Goal: Information Seeking & Learning: Find specific fact

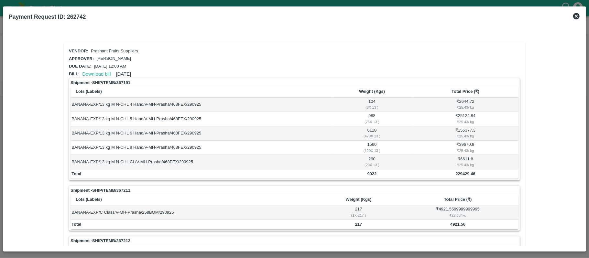
click at [576, 16] on icon at bounding box center [576, 16] width 6 height 6
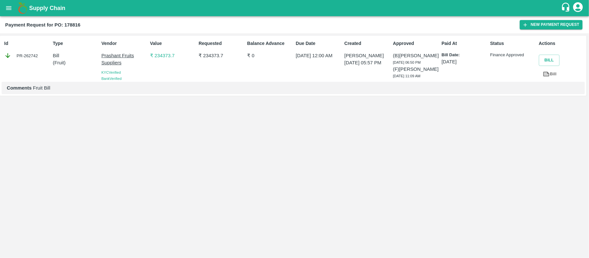
click at [3, 8] on button "open drawer" at bounding box center [8, 8] width 15 height 15
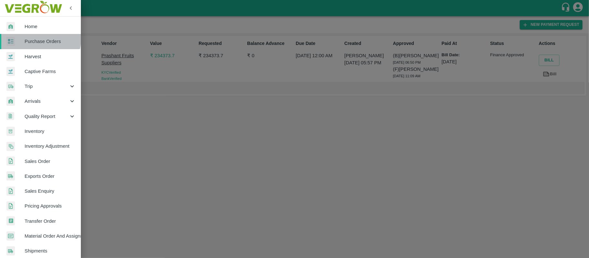
click at [39, 39] on span "Purchase Orders" at bounding box center [50, 41] width 51 height 7
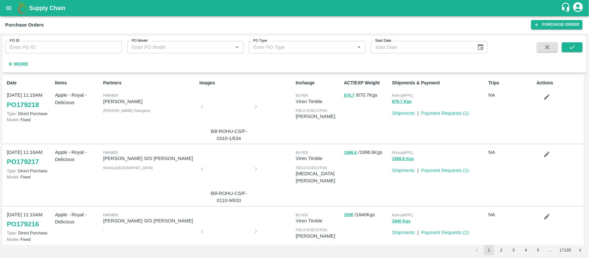
click at [66, 46] on input "PO ID" at bounding box center [63, 47] width 117 height 12
paste input "178816"
click at [567, 47] on button "submit" at bounding box center [572, 47] width 21 height 10
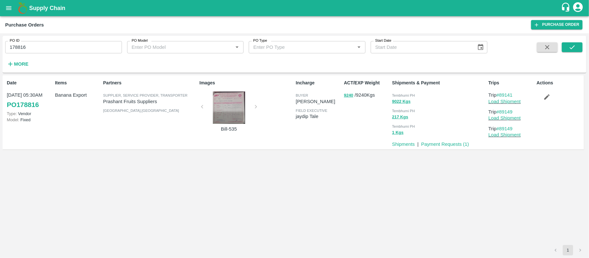
click at [400, 94] on span "Tembhurni PH" at bounding box center [403, 95] width 23 height 4
copy div "Tembhurni PH 9022 Kgs"
click at [59, 52] on input "178816" at bounding box center [63, 47] width 117 height 12
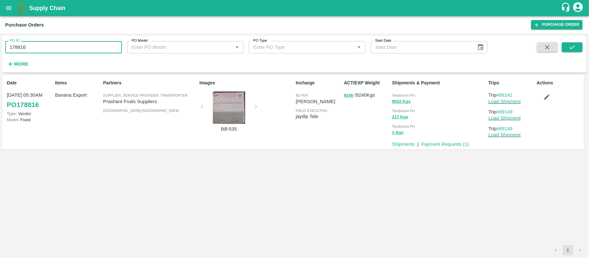
click at [59, 52] on input "178816" at bounding box center [63, 47] width 117 height 12
paste input "text"
click at [582, 47] on div "PO ID 176428 PO ID PO Model PO Model   * PO Type PO Type   * Start Date Start D…" at bounding box center [295, 54] width 584 height 32
click at [572, 45] on icon "submit" at bounding box center [572, 47] width 7 height 7
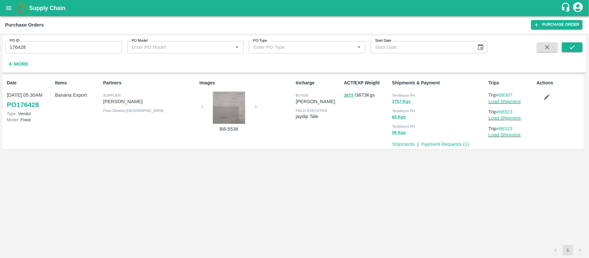
click at [407, 96] on span "Tembhurni PH" at bounding box center [403, 95] width 23 height 4
copy div "Tembhurni PH 3757 Kgs"
click at [59, 50] on input "176428" at bounding box center [63, 47] width 117 height 12
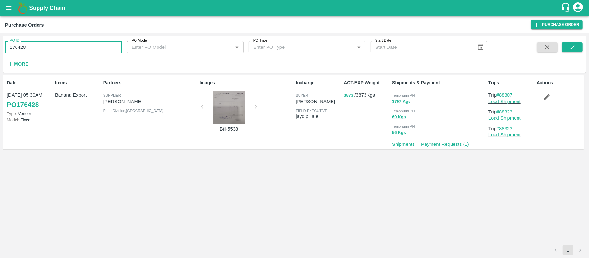
click at [59, 50] on input "176428" at bounding box center [63, 47] width 117 height 12
paste input "text"
click at [572, 48] on icon "submit" at bounding box center [572, 47] width 5 height 4
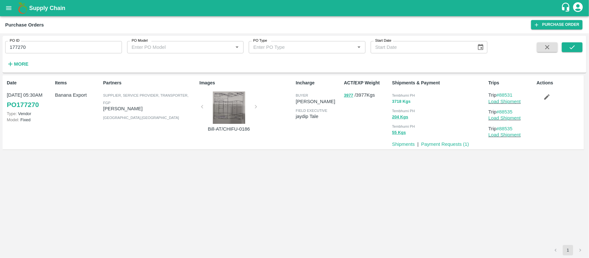
click at [403, 98] on button "3718 Kgs" at bounding box center [401, 101] width 18 height 7
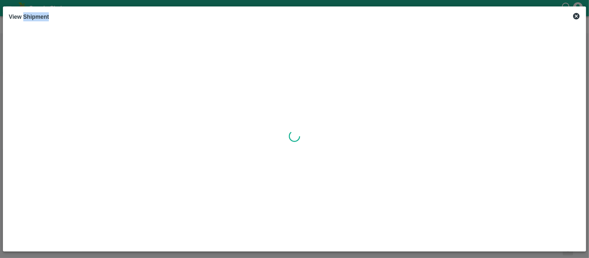
click at [403, 98] on div at bounding box center [294, 136] width 571 height 219
click at [574, 17] on icon at bounding box center [576, 16] width 6 height 6
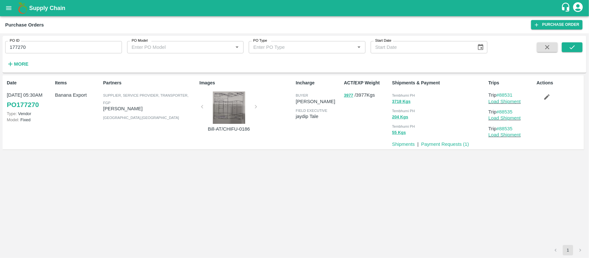
click at [401, 95] on span "Tembhurni PH" at bounding box center [403, 95] width 23 height 4
copy div "Tembhurni PH 3718 Kgs"
click at [57, 48] on input "177270" at bounding box center [63, 47] width 117 height 12
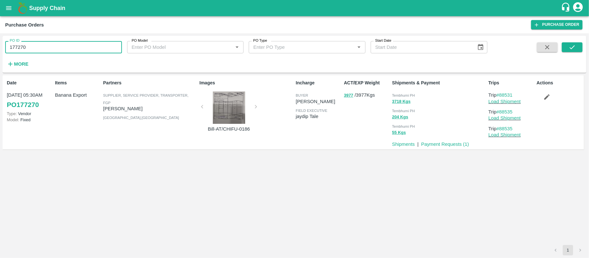
click at [57, 48] on input "177270" at bounding box center [63, 47] width 117 height 12
paste input "text"
click at [574, 45] on icon "submit" at bounding box center [572, 47] width 7 height 7
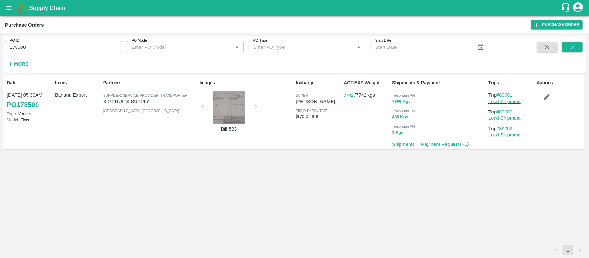
click at [411, 97] on span "Tembhurni PH" at bounding box center [403, 95] width 23 height 4
copy div "Tembhurni PH 7306 Kgs"
click at [84, 47] on input "178500" at bounding box center [63, 47] width 117 height 12
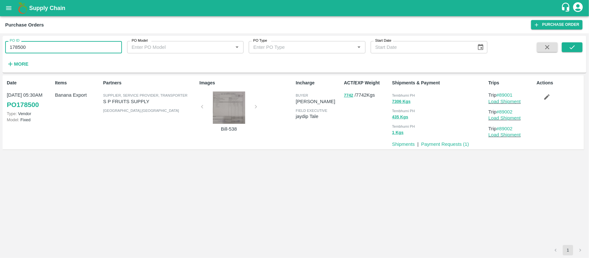
click at [84, 47] on input "178500" at bounding box center [63, 47] width 117 height 12
paste input "text"
click at [575, 47] on icon "submit" at bounding box center [572, 47] width 7 height 7
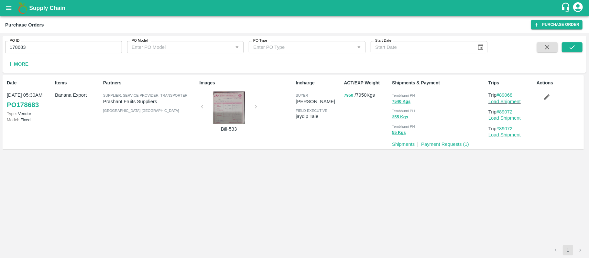
click at [409, 93] on span "Tembhurni PH" at bounding box center [403, 95] width 23 height 4
copy div "Tembhurni PH 7540 Kgs"
click at [67, 47] on input "178683" at bounding box center [63, 47] width 117 height 12
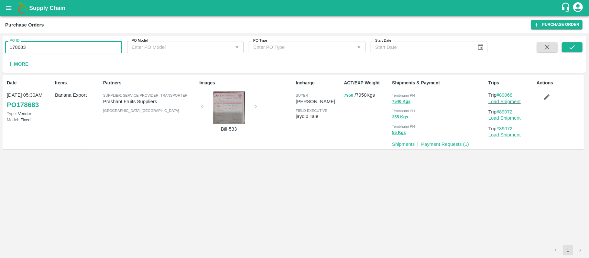
click at [67, 47] on input "178683" at bounding box center [63, 47] width 117 height 12
paste input "text"
click at [581, 47] on button "submit" at bounding box center [572, 47] width 21 height 10
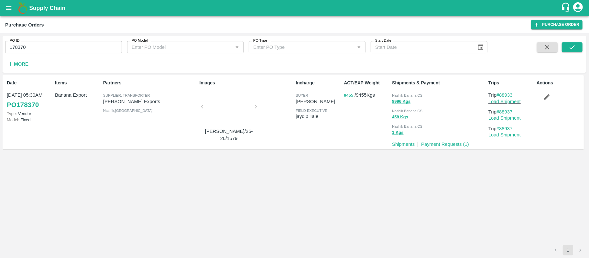
click at [424, 95] on div "Nashik Banana CS" at bounding box center [439, 95] width 94 height 7
click at [422, 95] on div "Nashik Banana CS" at bounding box center [439, 95] width 94 height 7
copy div "Nashik Banana CS 8996 Kgs"
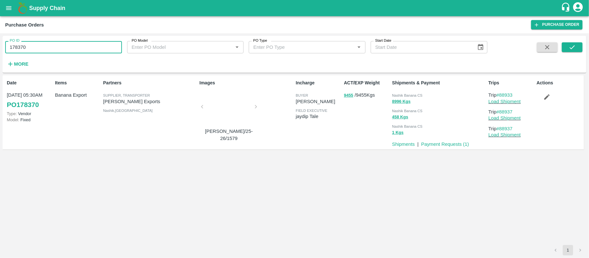
click at [78, 51] on input "178370" at bounding box center [63, 47] width 117 height 12
paste input "text"
click at [78, 50] on input "178370" at bounding box center [63, 47] width 117 height 12
click at [566, 47] on button "submit" at bounding box center [572, 47] width 21 height 10
click at [414, 95] on span "Nashik Banana CS" at bounding box center [407, 95] width 30 height 4
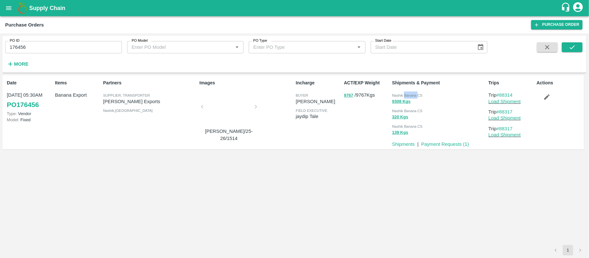
click at [414, 95] on span "Nashik Banana CS" at bounding box center [407, 95] width 30 height 4
copy div "Nashik Banana CS 9308 Kgs"
click at [80, 56] on div "PO ID 176456 PO ID PO Model PO Model   * PO Type PO Type   * Start Date Start D…" at bounding box center [243, 53] width 487 height 34
click at [80, 55] on div "PO ID 176456 PO ID PO Model PO Model   * PO Type PO Type   * Start Date Start D…" at bounding box center [243, 53] width 487 height 34
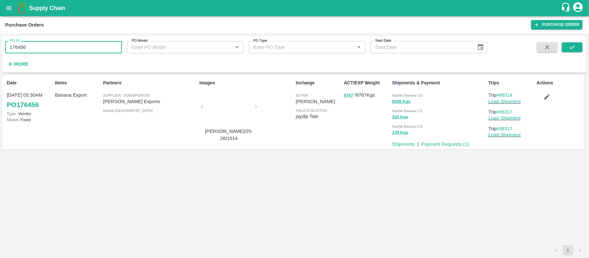
click at [80, 49] on input "176456" at bounding box center [63, 47] width 117 height 12
click at [79, 48] on input "176456" at bounding box center [63, 47] width 117 height 12
paste input "text"
click at [573, 44] on icon "submit" at bounding box center [572, 47] width 7 height 7
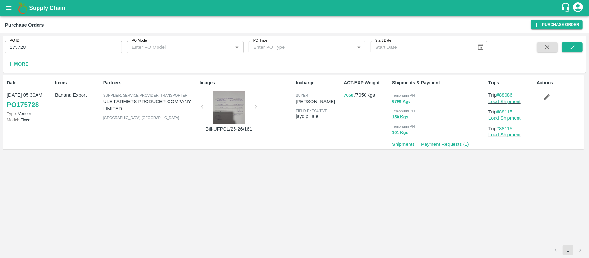
click at [407, 95] on span "Tembhurni PH" at bounding box center [403, 95] width 23 height 4
copy div "Tembhurni PH 6799 Kgs"
click at [94, 49] on input "175728" at bounding box center [63, 47] width 117 height 12
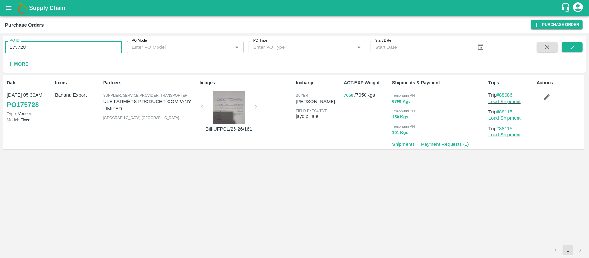
paste input "text"
click at [94, 49] on input "175728" at bounding box center [63, 47] width 117 height 12
click at [585, 45] on div "PO ID 177542 PO ID PO Model PO Model   * PO Type PO Type   * Start Date Start D…" at bounding box center [295, 54] width 584 height 32
click at [573, 45] on icon "submit" at bounding box center [572, 47] width 7 height 7
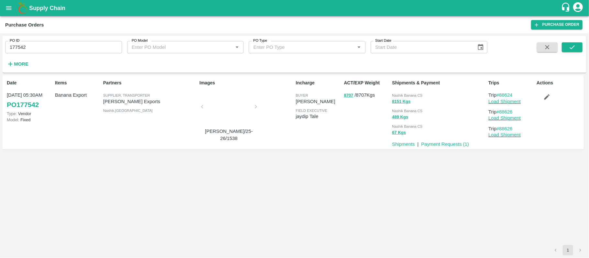
click at [407, 94] on span "Nashik Banana CS" at bounding box center [407, 95] width 30 height 4
copy div "Nashik Banana CS 8151 Kgs"
click at [67, 52] on input "177542" at bounding box center [63, 47] width 117 height 12
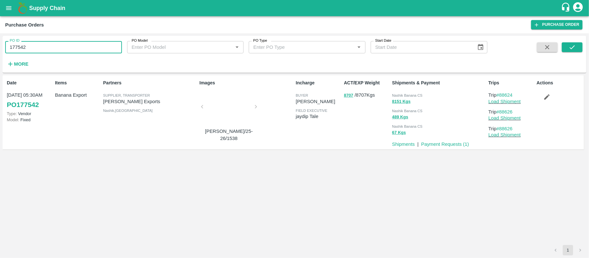
click at [67, 52] on input "177542" at bounding box center [63, 47] width 117 height 12
paste input "text"
click at [584, 43] on div "PO ID 177820 PO ID PO Model PO Model   * PO Type PO Type   * Start Date Start D…" at bounding box center [295, 54] width 584 height 32
click at [564, 44] on button "submit" at bounding box center [572, 47] width 21 height 10
click at [414, 94] on span "Nashik Banana CS" at bounding box center [407, 95] width 30 height 4
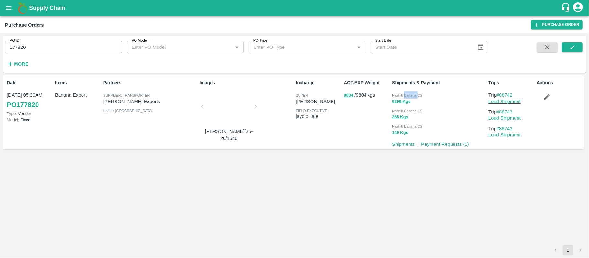
click at [414, 94] on span "Nashik Banana CS" at bounding box center [407, 95] width 30 height 4
copy div "Nashik Banana CS 9399 Kgs"
click at [79, 53] on input "177820" at bounding box center [63, 47] width 117 height 12
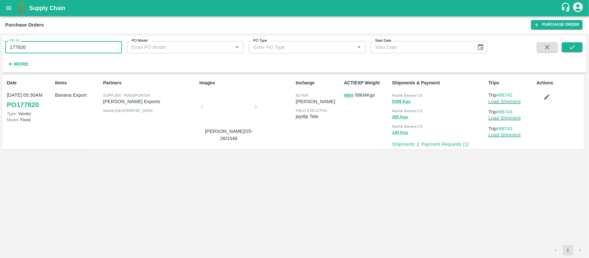
paste input "text"
click at [578, 46] on button "submit" at bounding box center [572, 47] width 21 height 10
click at [420, 94] on span "Nashik Banana CS" at bounding box center [407, 95] width 30 height 4
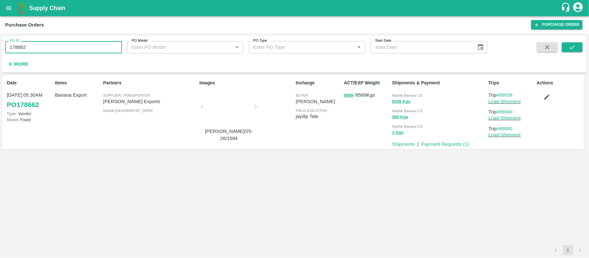
click at [67, 48] on input "178662" at bounding box center [63, 47] width 117 height 12
paste input "text"
click at [565, 46] on button "submit" at bounding box center [572, 47] width 21 height 10
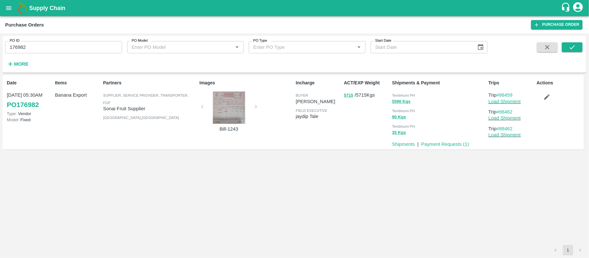
click at [408, 96] on span "Tembhurni PH" at bounding box center [403, 95] width 23 height 4
click at [75, 53] on input "176982" at bounding box center [63, 47] width 117 height 12
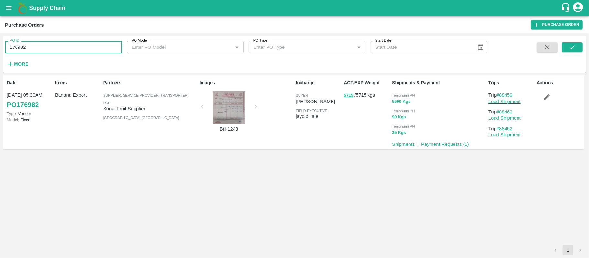
paste input "text"
click at [567, 48] on button "submit" at bounding box center [572, 47] width 21 height 10
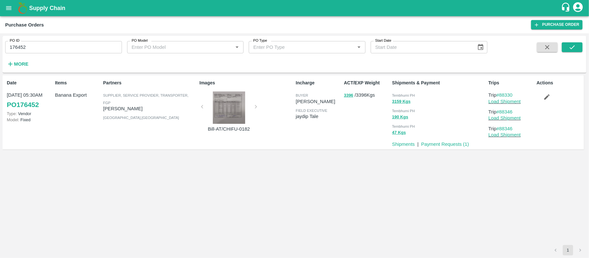
click at [410, 94] on span "Tembhurni PH" at bounding box center [403, 95] width 23 height 4
click at [74, 49] on input "176452" at bounding box center [63, 47] width 117 height 12
paste input "text"
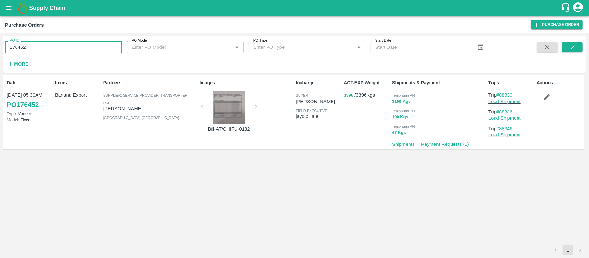
click at [74, 49] on input "176452" at bounding box center [63, 47] width 117 height 12
click at [573, 47] on icon "submit" at bounding box center [572, 47] width 7 height 7
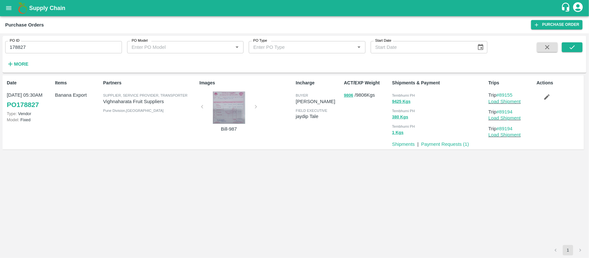
click at [407, 96] on span "Tembhurni PH" at bounding box center [403, 95] width 23 height 4
click at [73, 53] on input "178827" at bounding box center [63, 47] width 117 height 12
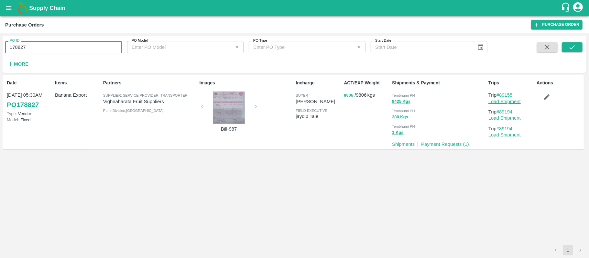
paste input "text"
click at [577, 47] on button "submit" at bounding box center [572, 47] width 21 height 10
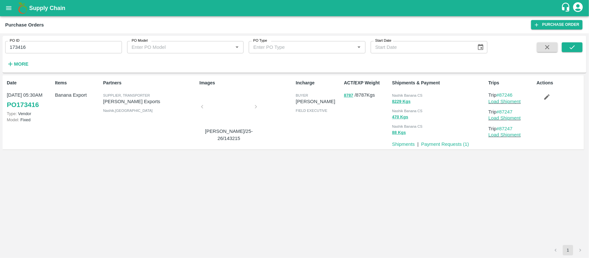
click at [398, 95] on span "Nashik Banana CS" at bounding box center [407, 95] width 30 height 4
click at [399, 95] on span "Nashik Banana CS" at bounding box center [407, 95] width 30 height 4
click at [66, 49] on input "173416" at bounding box center [63, 47] width 117 height 12
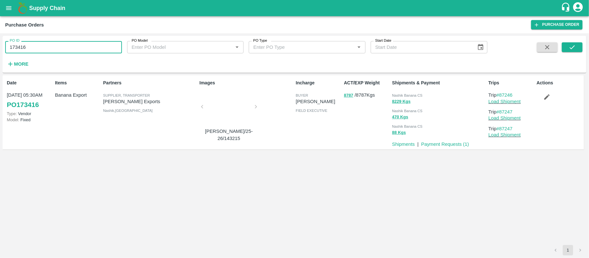
paste input "text"
click at [572, 46] on icon "submit" at bounding box center [572, 47] width 7 height 7
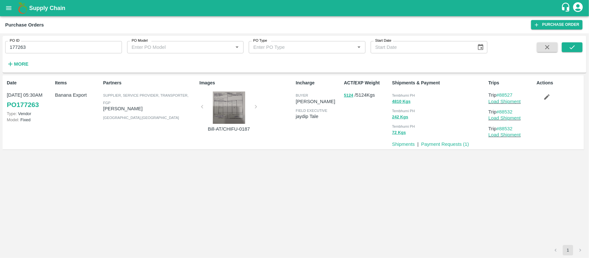
click at [404, 93] on span "Tembhurni PH" at bounding box center [403, 95] width 23 height 4
click at [72, 50] on input "177263" at bounding box center [63, 47] width 117 height 12
click at [72, 49] on input "177263" at bounding box center [63, 47] width 117 height 12
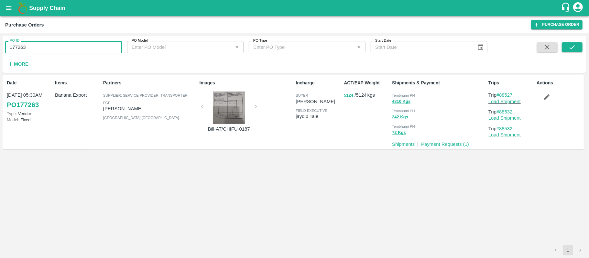
paste input "text"
click at [569, 48] on icon "submit" at bounding box center [572, 47] width 7 height 7
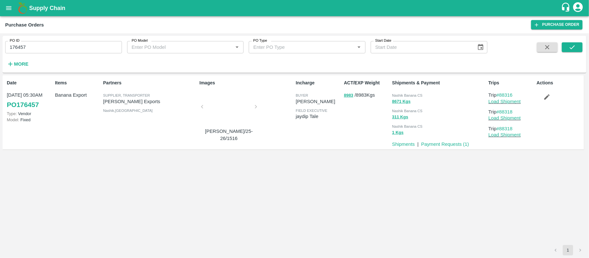
click at [407, 92] on div "Nashik Banana CS" at bounding box center [439, 95] width 94 height 7
click at [62, 48] on input "176457" at bounding box center [63, 47] width 117 height 12
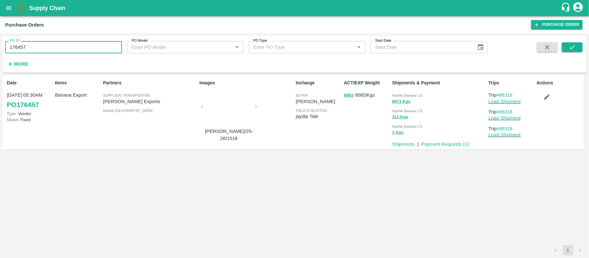
paste input "text"
click at [62, 48] on input "176457" at bounding box center [63, 47] width 117 height 12
click at [576, 45] on button "submit" at bounding box center [572, 47] width 21 height 10
click at [416, 93] on span "Nashik Banana CS" at bounding box center [407, 95] width 30 height 4
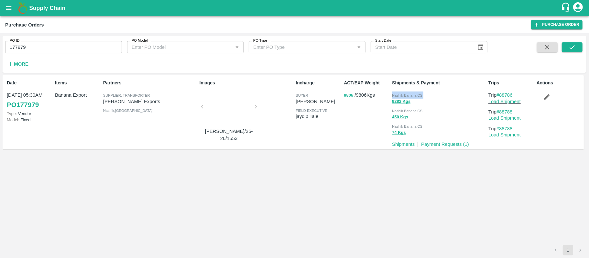
click at [416, 93] on span "Nashik Banana CS" at bounding box center [407, 95] width 30 height 4
click at [65, 49] on input "177979" at bounding box center [63, 47] width 117 height 12
paste input "text"
click at [65, 49] on input "177979" at bounding box center [63, 47] width 117 height 12
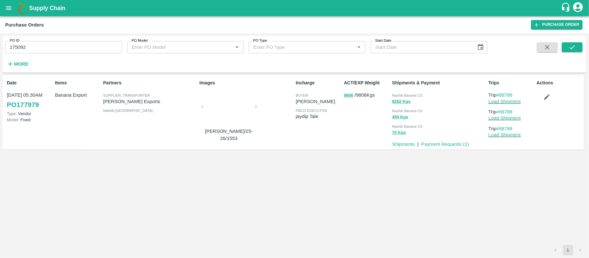
click at [572, 41] on div "PO ID 175092 PO ID PO Model PO Model   * PO Type PO Type   * Start Date Start D…" at bounding box center [295, 54] width 584 height 32
click at [575, 47] on icon "submit" at bounding box center [572, 47] width 7 height 7
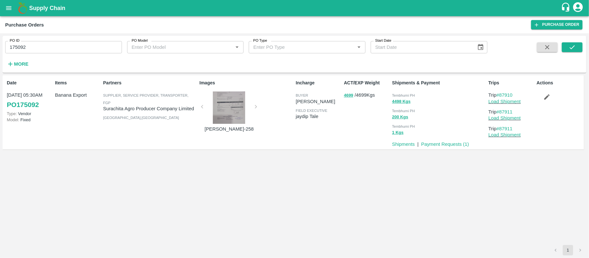
click at [405, 94] on span "Tembhurni PH" at bounding box center [403, 95] width 23 height 4
click at [93, 53] on input "175092" at bounding box center [63, 47] width 117 height 12
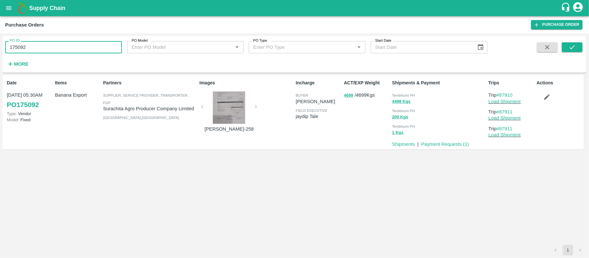
click at [93, 53] on input "175092" at bounding box center [63, 47] width 117 height 12
paste input "text"
click at [568, 48] on button "submit" at bounding box center [572, 47] width 21 height 10
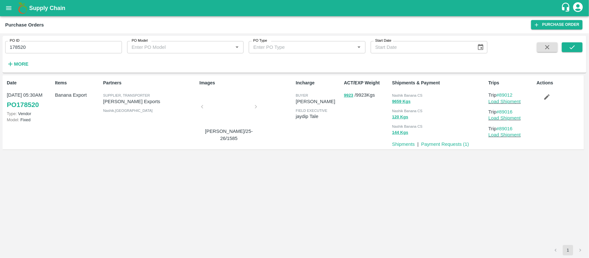
click at [409, 97] on span "Nashik Banana CS" at bounding box center [407, 95] width 30 height 4
click at [63, 48] on input "178520" at bounding box center [63, 47] width 117 height 12
paste input "text"
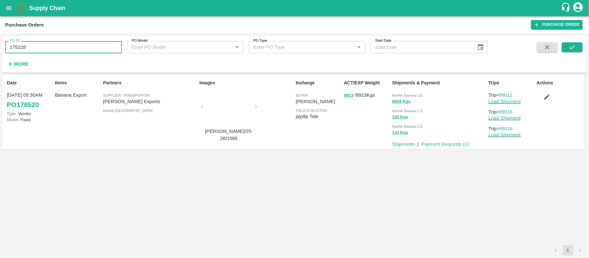
click at [63, 48] on input "175228" at bounding box center [63, 47] width 117 height 12
click at [565, 49] on button "submit" at bounding box center [572, 47] width 21 height 10
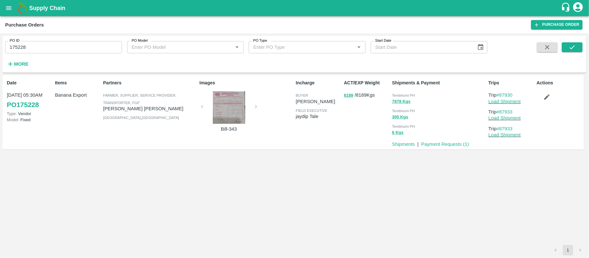
click at [404, 92] on div "Tembhurni PH" at bounding box center [439, 95] width 94 height 7
click at [49, 53] on input "175228" at bounding box center [63, 47] width 117 height 12
click at [49, 52] on input "175228" at bounding box center [63, 47] width 117 height 12
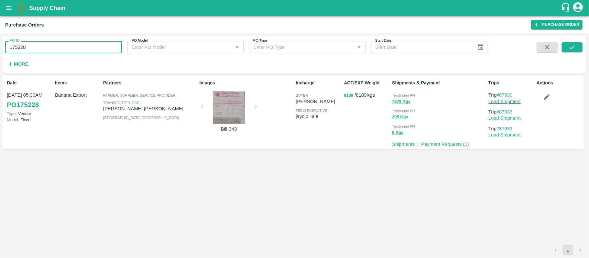
paste input "text"
click at [572, 51] on button "submit" at bounding box center [572, 47] width 21 height 10
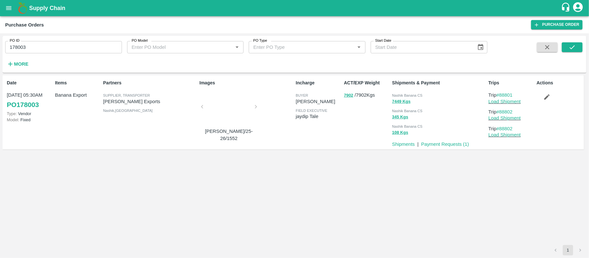
click at [414, 95] on span "Nashik Banana CS" at bounding box center [407, 95] width 30 height 4
click at [413, 95] on span "Nashik Banana CS" at bounding box center [407, 95] width 30 height 4
click at [412, 94] on span "Nashik Banana CS" at bounding box center [407, 95] width 30 height 4
click at [421, 92] on div "Nashik Banana CS" at bounding box center [439, 95] width 94 height 7
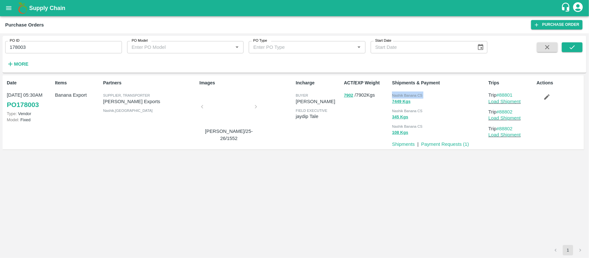
click at [421, 92] on div "Nashik Banana CS" at bounding box center [439, 95] width 94 height 7
click at [61, 51] on input "178003" at bounding box center [63, 47] width 117 height 12
paste input "text"
click at [570, 48] on icon "submit" at bounding box center [572, 47] width 5 height 4
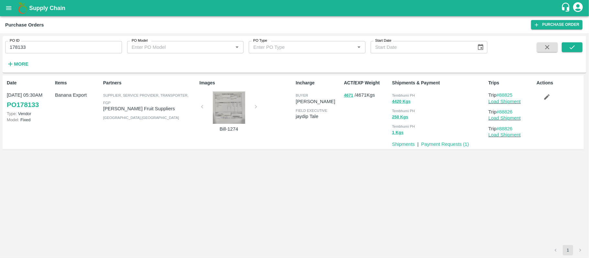
click at [402, 91] on div "Tembhurni PH 4420 Kgs Tembhurni PH 250 Kgs Tembhurni PH 1 Kgs" at bounding box center [437, 113] width 96 height 49
click at [40, 44] on input "178133" at bounding box center [63, 47] width 117 height 12
paste input "text"
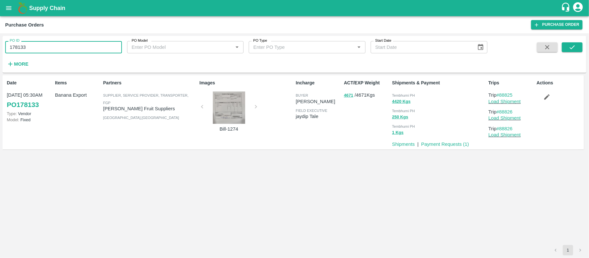
click at [40, 44] on input "178133" at bounding box center [63, 47] width 117 height 12
click at [576, 48] on button "submit" at bounding box center [572, 47] width 21 height 10
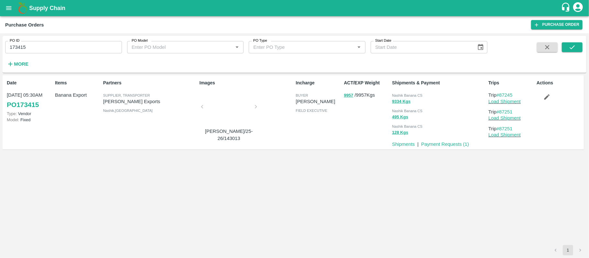
click at [415, 96] on span "Nashik Banana CS" at bounding box center [407, 95] width 30 height 4
click at [57, 50] on input "173415" at bounding box center [63, 47] width 117 height 12
paste input "text"
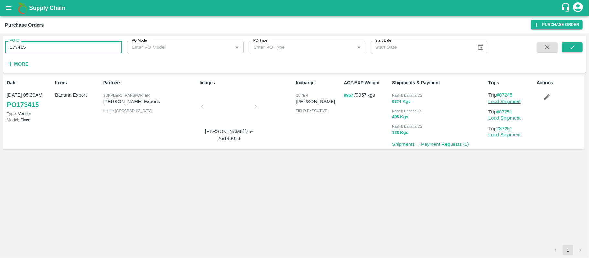
click at [57, 50] on input "173415" at bounding box center [63, 47] width 117 height 12
click at [570, 53] on span at bounding box center [572, 55] width 21 height 27
click at [571, 48] on icon "submit" at bounding box center [572, 47] width 7 height 7
click at [404, 94] on span "Nashik Banana CS" at bounding box center [407, 95] width 30 height 4
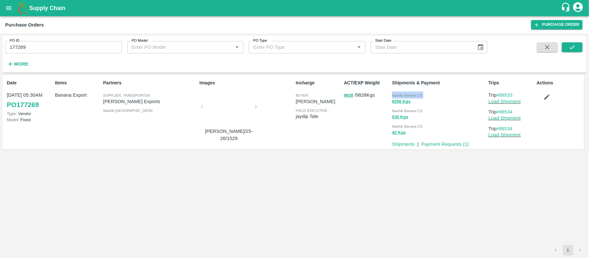
click at [404, 94] on span "Nashik Banana CS" at bounding box center [407, 95] width 30 height 4
click at [85, 50] on input "177269" at bounding box center [63, 47] width 117 height 12
paste input "text"
click at [85, 50] on input "177782" at bounding box center [63, 47] width 117 height 12
click at [583, 40] on div "PO ID 177782 PO ID PO Model PO Model   * PO Type PO Type   * Start Date Start D…" at bounding box center [295, 54] width 584 height 32
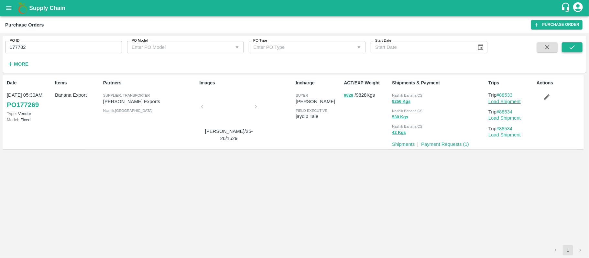
click at [575, 44] on icon "submit" at bounding box center [572, 47] width 7 height 7
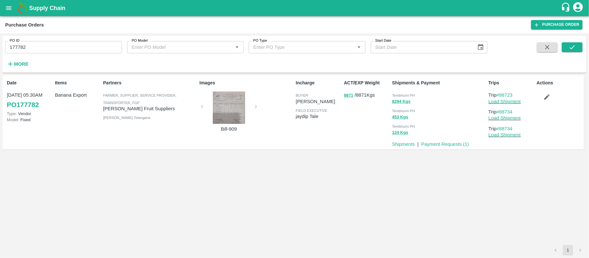
click at [410, 92] on div "Tembhurni PH" at bounding box center [439, 95] width 94 height 7
click at [60, 52] on input "177782" at bounding box center [63, 47] width 117 height 12
paste input "text"
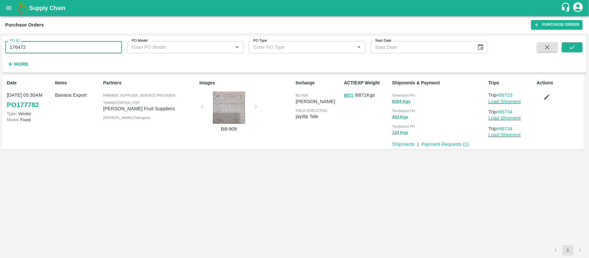
click at [60, 52] on input "176472" at bounding box center [63, 47] width 117 height 12
click at [573, 47] on icon "submit" at bounding box center [572, 47] width 5 height 4
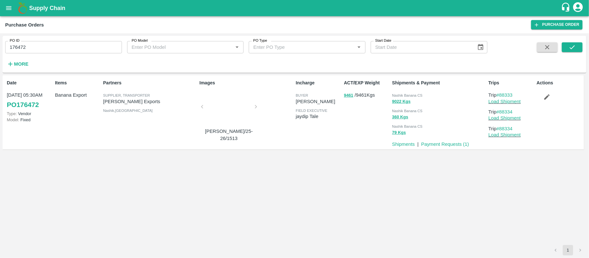
click at [418, 97] on span "Nashik Banana CS" at bounding box center [407, 95] width 30 height 4
click at [69, 52] on input "176472" at bounding box center [63, 47] width 117 height 12
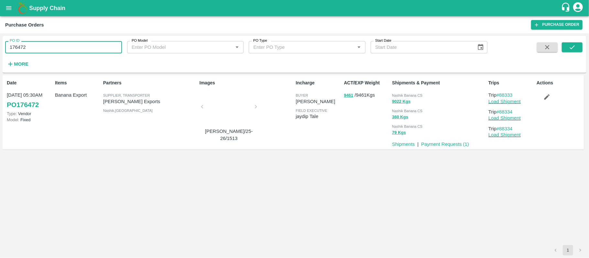
click at [69, 52] on input "176472" at bounding box center [63, 47] width 117 height 12
paste input "text"
click at [569, 48] on icon "submit" at bounding box center [572, 47] width 7 height 7
click at [413, 93] on span "Nashik Banana CS" at bounding box center [407, 95] width 30 height 4
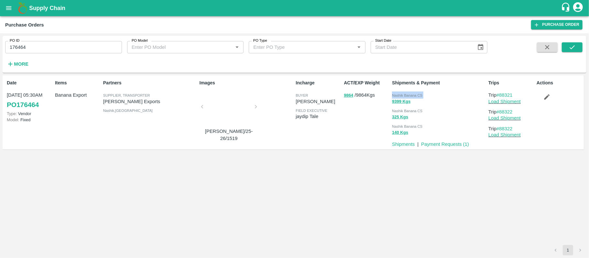
click at [413, 93] on span "Nashik Banana CS" at bounding box center [407, 95] width 30 height 4
click at [85, 49] on input "176464" at bounding box center [63, 47] width 117 height 12
paste input "text"
click at [85, 49] on input "178528" at bounding box center [63, 47] width 117 height 12
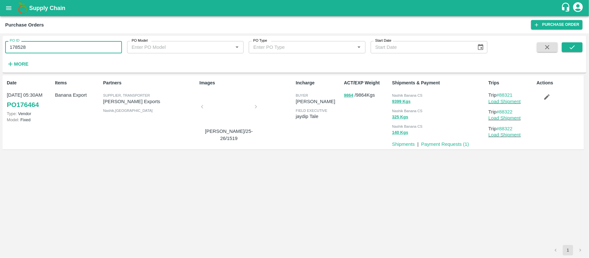
click at [85, 49] on input "178528" at bounding box center [63, 47] width 117 height 12
click at [572, 50] on icon "submit" at bounding box center [572, 47] width 7 height 7
click at [413, 96] on span "Nashik Banana CS" at bounding box center [407, 95] width 30 height 4
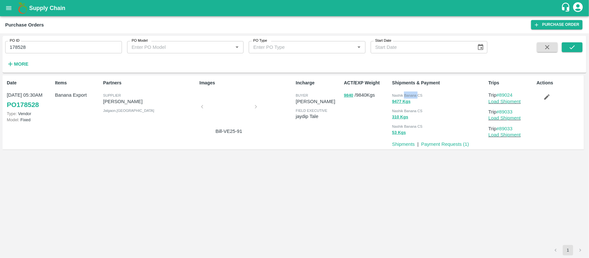
click at [413, 96] on span "Nashik Banana CS" at bounding box center [407, 95] width 30 height 4
click at [47, 45] on input "178528" at bounding box center [63, 47] width 117 height 12
paste input "text"
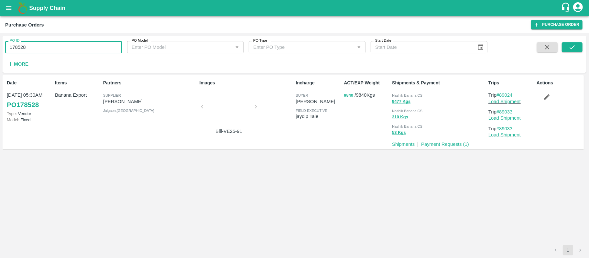
click at [47, 45] on input "178528" at bounding box center [63, 47] width 117 height 12
click at [570, 47] on icon "submit" at bounding box center [572, 47] width 7 height 7
click at [415, 93] on span "Nashik Banana CS" at bounding box center [407, 95] width 30 height 4
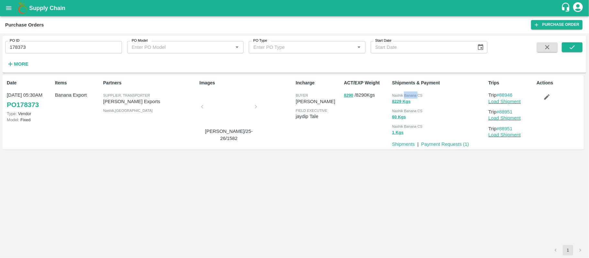
click at [415, 93] on span "Nashik Banana CS" at bounding box center [407, 95] width 30 height 4
click at [68, 49] on input "178373" at bounding box center [63, 47] width 117 height 12
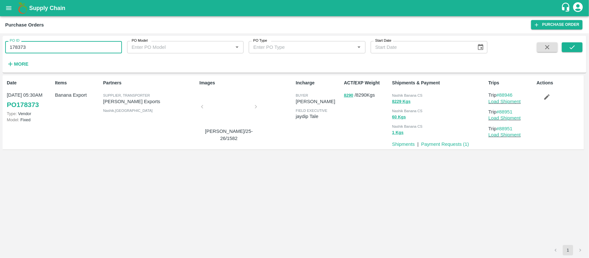
paste input "text"
click at [573, 44] on icon "submit" at bounding box center [572, 47] width 7 height 7
click at [407, 95] on span "Nashik Banana CS" at bounding box center [407, 95] width 30 height 4
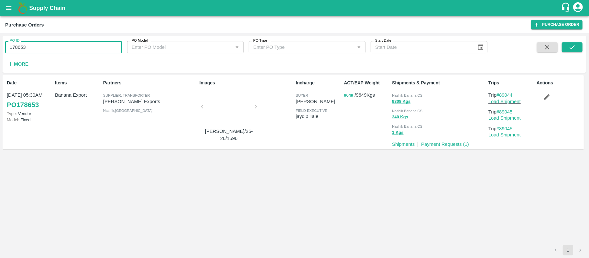
click at [68, 46] on input "178653" at bounding box center [63, 47] width 117 height 12
paste input "text"
click at [574, 45] on icon "submit" at bounding box center [572, 47] width 7 height 7
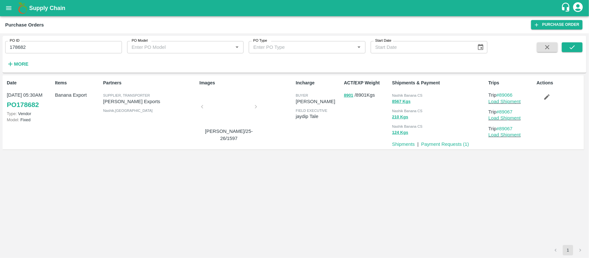
click at [412, 95] on span "Nashik Banana CS" at bounding box center [407, 95] width 30 height 4
click at [65, 44] on input "178682" at bounding box center [63, 47] width 117 height 12
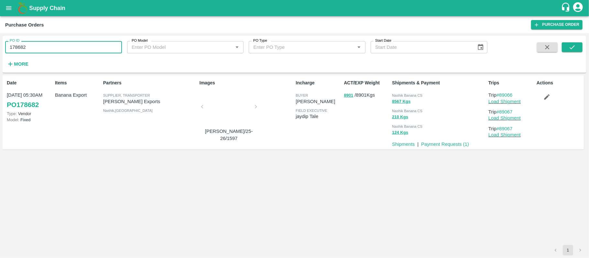
paste input "text"
click at [65, 44] on input "178687" at bounding box center [63, 47] width 117 height 12
click at [567, 42] on button "submit" at bounding box center [572, 47] width 21 height 10
click at [422, 92] on div "Nashik Banana CS" at bounding box center [439, 95] width 94 height 7
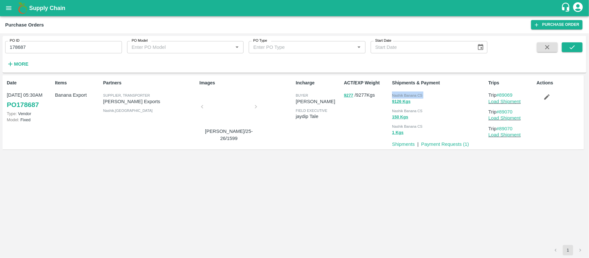
click at [422, 92] on div "Nashik Banana CS" at bounding box center [439, 95] width 94 height 7
click at [78, 47] on input "178687" at bounding box center [63, 47] width 117 height 12
paste input "text"
click at [78, 47] on input "178823" at bounding box center [63, 47] width 117 height 12
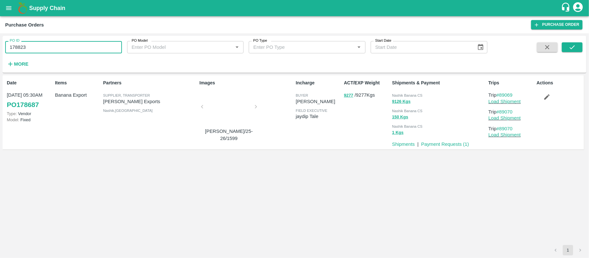
click at [78, 47] on input "178823" at bounding box center [63, 47] width 117 height 12
paste input "text"
type input "178823"
click at [580, 44] on button "submit" at bounding box center [572, 47] width 21 height 10
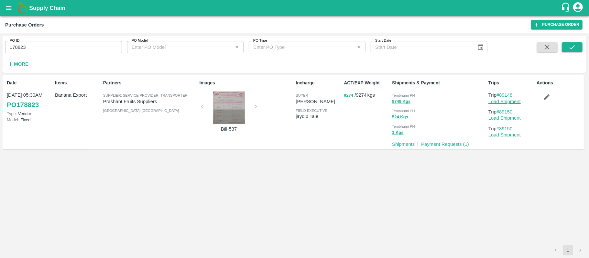
click at [410, 92] on div "Tembhurni PH" at bounding box center [439, 95] width 94 height 7
